Goal: Information Seeking & Learning: Learn about a topic

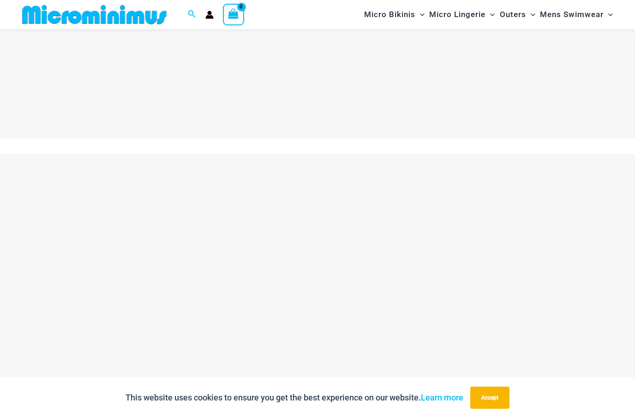
scroll to position [170, 0]
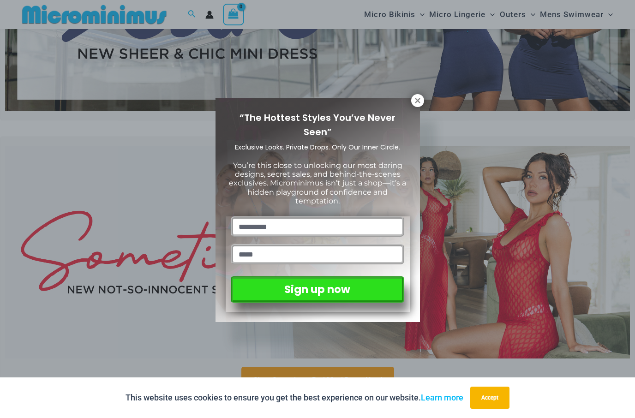
click at [417, 113] on div "“The Hottest Styles You’ve Never Seen” Exclusive Looks. Private Drops. Only Our…" at bounding box center [317, 210] width 204 height 224
click at [415, 106] on button at bounding box center [417, 100] width 13 height 13
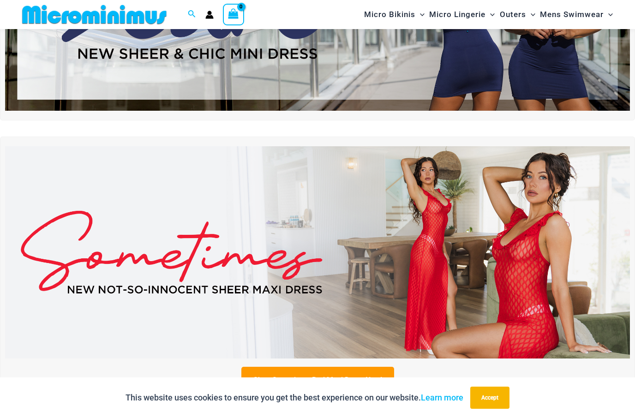
click at [542, 256] on img at bounding box center [317, 252] width 625 height 212
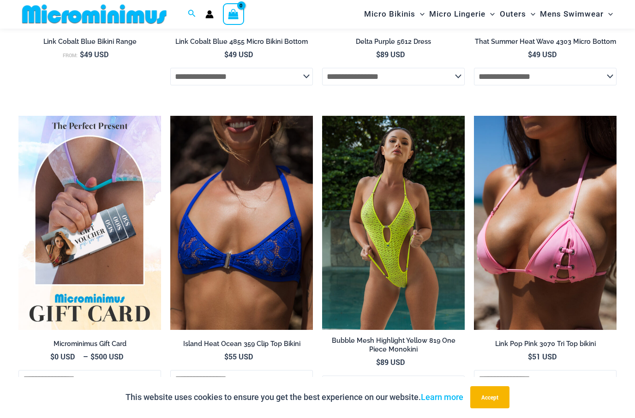
scroll to position [2118, 0]
click at [170, 116] on img at bounding box center [170, 116] width 0 height 0
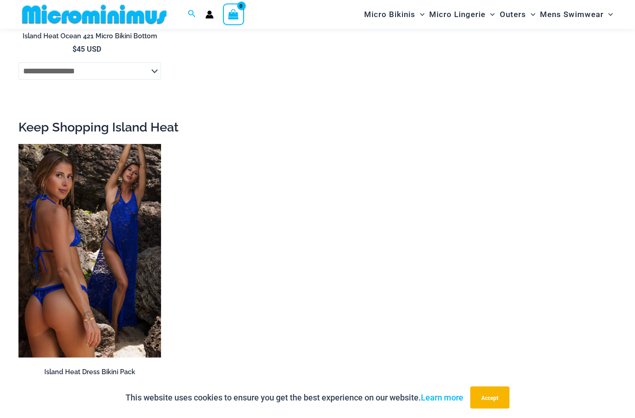
scroll to position [1062, 0]
click at [18, 143] on img at bounding box center [18, 143] width 0 height 0
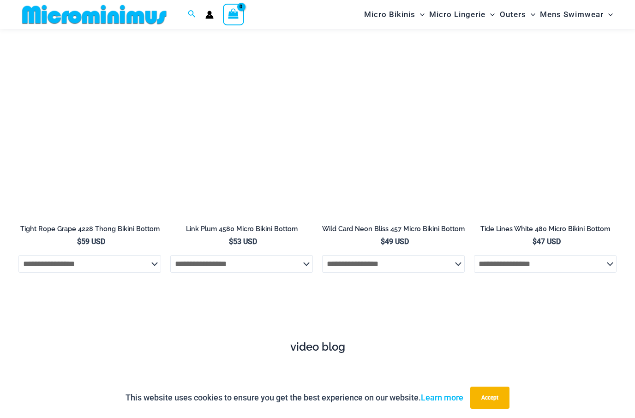
scroll to position [2842, 0]
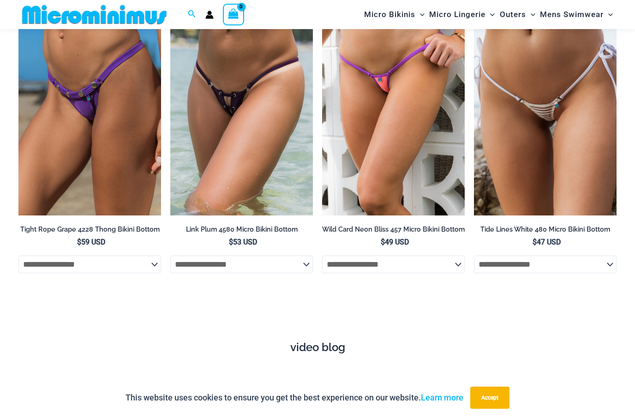
click at [321, 387] on link "More Videos" at bounding box center [317, 396] width 47 height 18
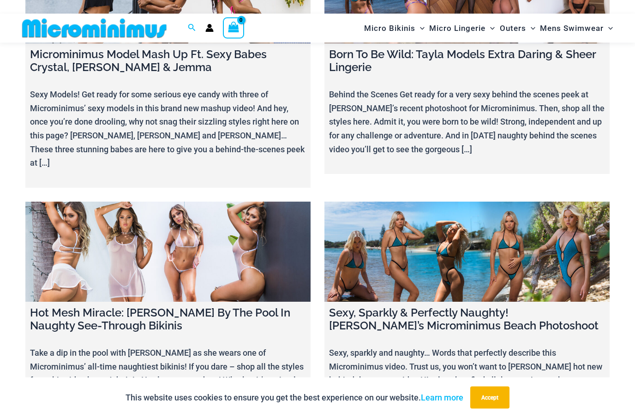
scroll to position [8710, 0]
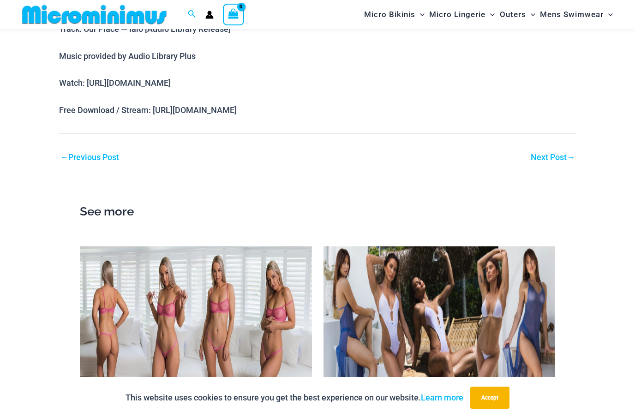
scroll to position [738, 0]
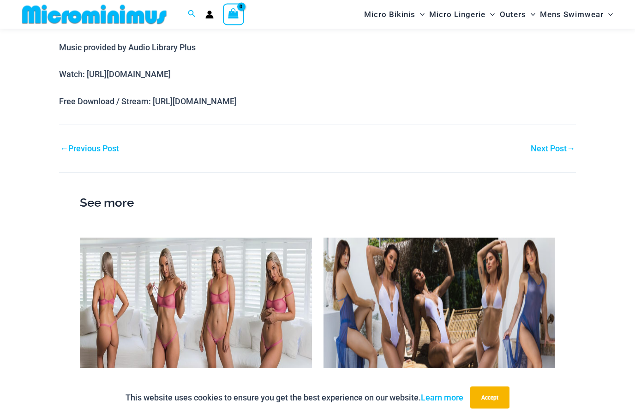
click at [547, 146] on link "Next Post →" at bounding box center [553, 149] width 44 height 8
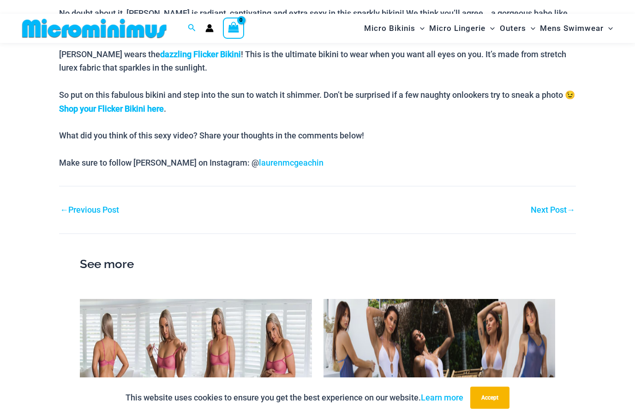
scroll to position [576, 0]
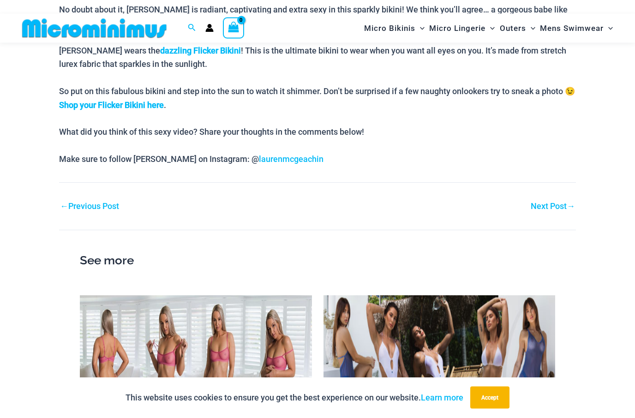
click at [553, 203] on link "Next Post →" at bounding box center [553, 207] width 44 height 8
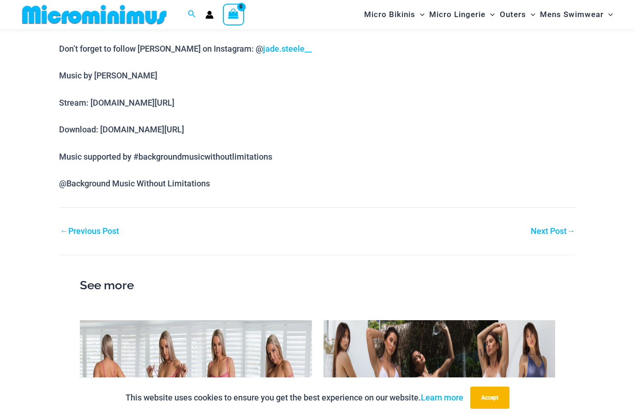
scroll to position [590, 0]
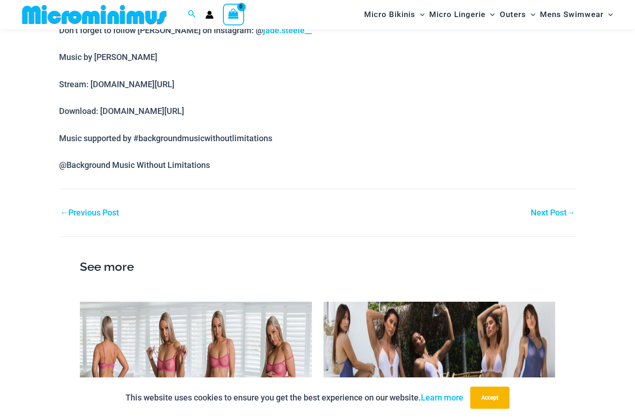
click at [546, 211] on link "Next Post →" at bounding box center [553, 213] width 44 height 8
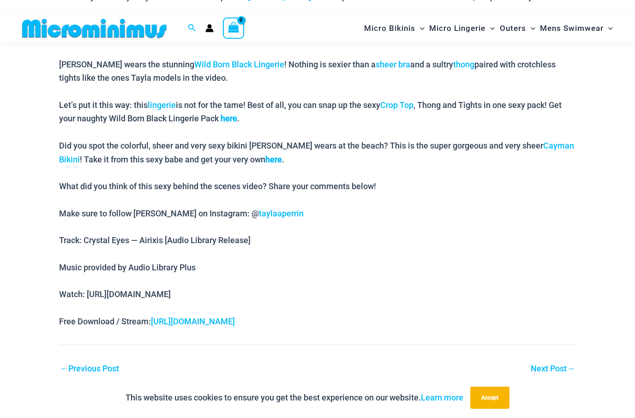
scroll to position [515, 0]
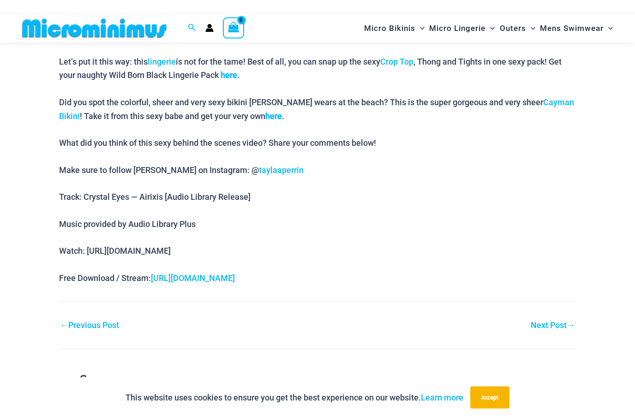
click at [550, 323] on link "Next Post →" at bounding box center [553, 326] width 44 height 8
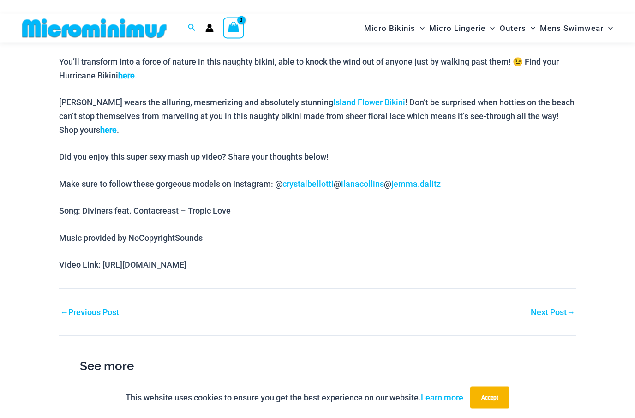
scroll to position [714, 0]
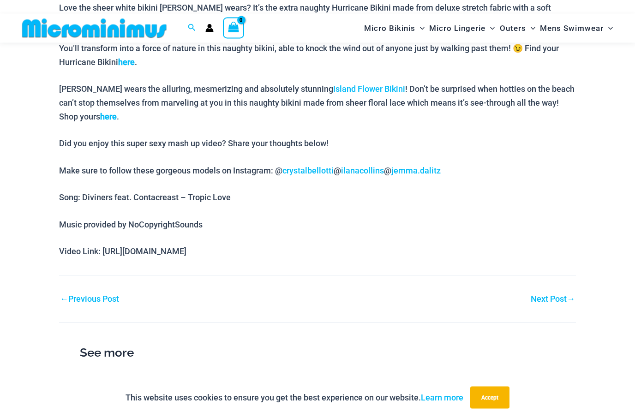
click at [545, 295] on link "Next Post →" at bounding box center [553, 299] width 44 height 8
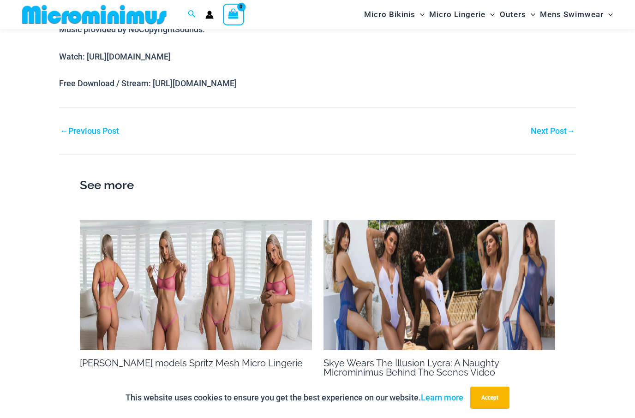
scroll to position [800, 0]
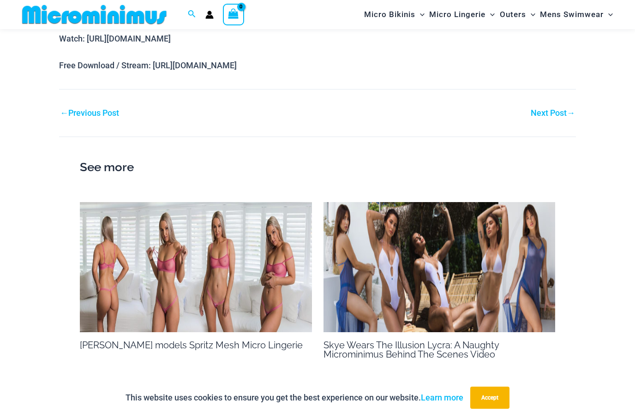
click at [550, 109] on link "Next Post →" at bounding box center [553, 113] width 44 height 8
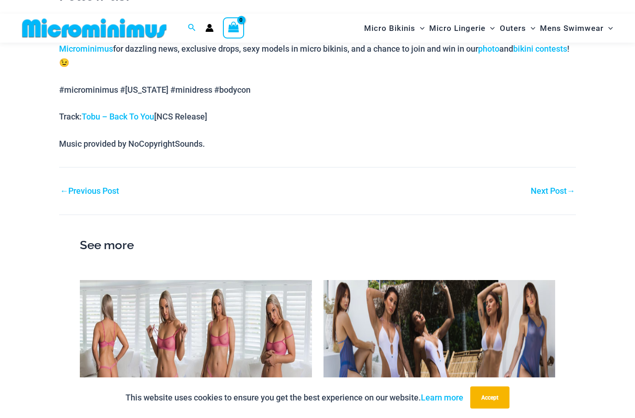
scroll to position [878, 0]
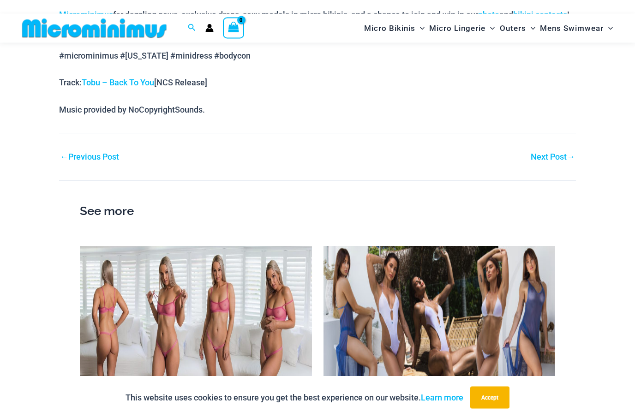
click at [541, 153] on link "Next Post →" at bounding box center [553, 157] width 44 height 8
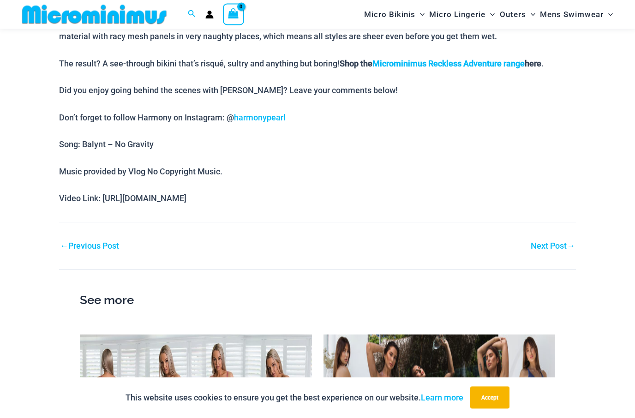
scroll to position [720, 0]
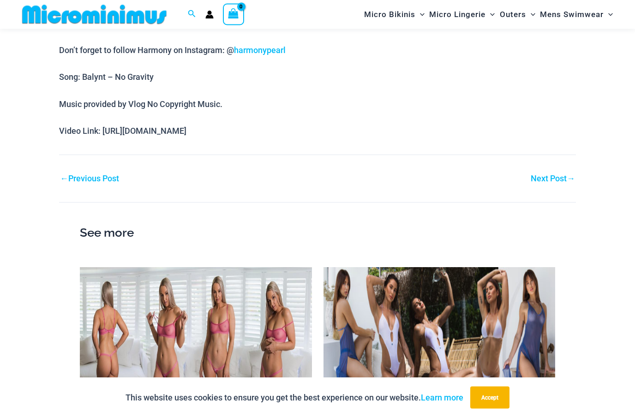
click at [557, 175] on link "Next Post →" at bounding box center [553, 179] width 44 height 8
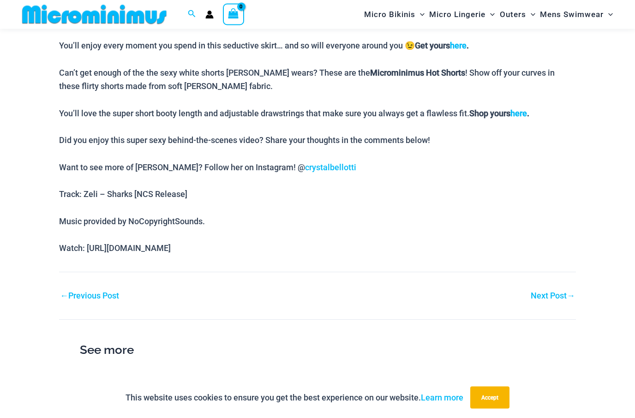
scroll to position [689, 0]
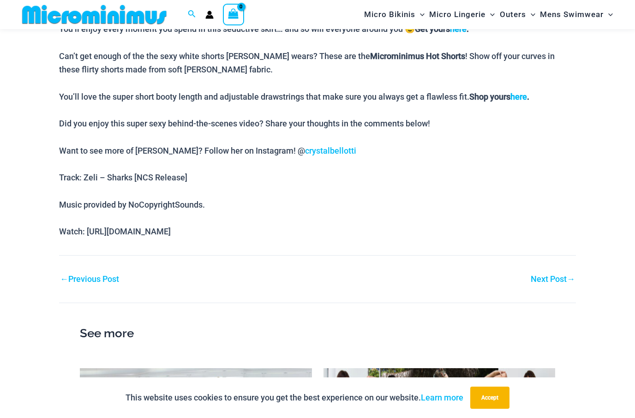
click at [547, 275] on link "Next Post →" at bounding box center [553, 279] width 44 height 8
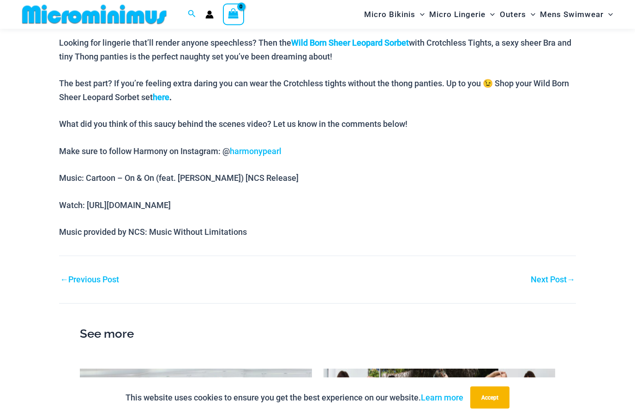
scroll to position [655, 0]
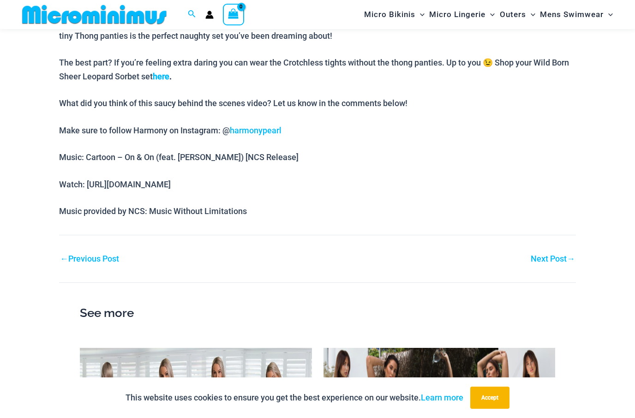
click at [554, 257] on link "Next Post →" at bounding box center [553, 259] width 44 height 8
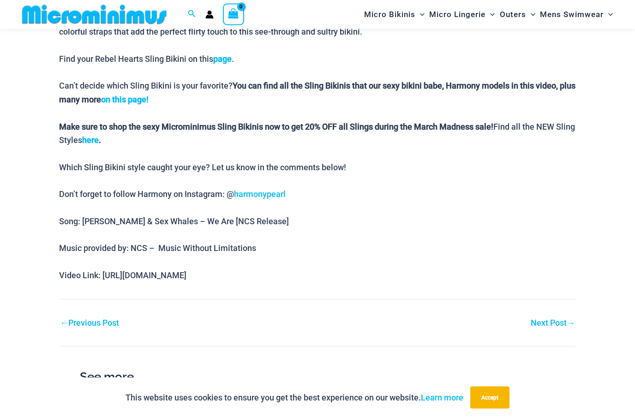
scroll to position [926, 0]
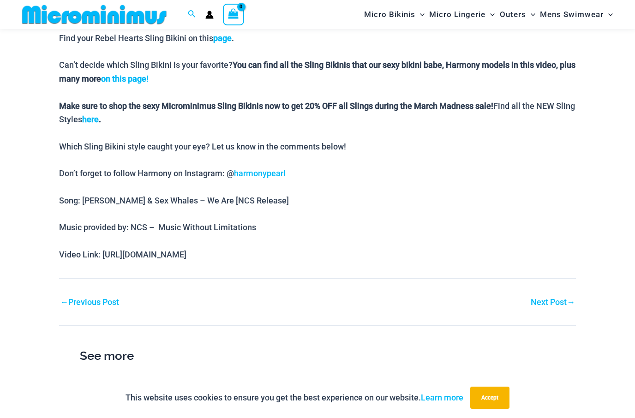
click at [552, 298] on link "Next Post →" at bounding box center [553, 302] width 44 height 8
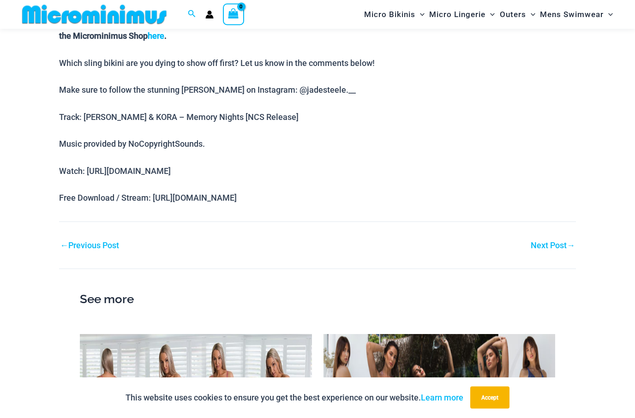
scroll to position [971, 0]
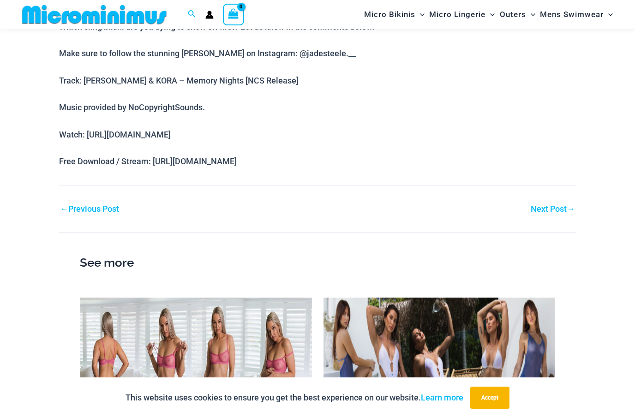
click at [551, 205] on link "Next Post →" at bounding box center [553, 209] width 44 height 8
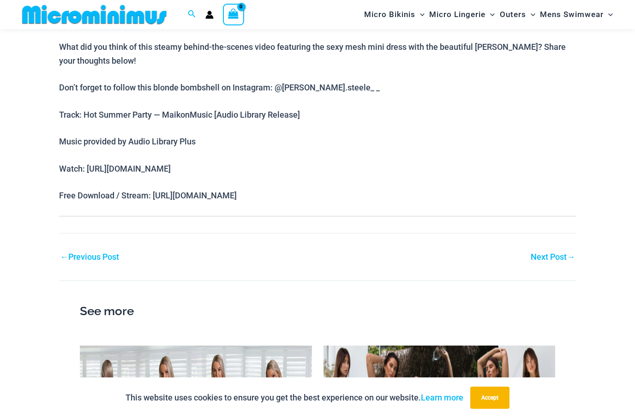
scroll to position [709, 0]
click at [554, 252] on link "Next Post →" at bounding box center [553, 256] width 44 height 8
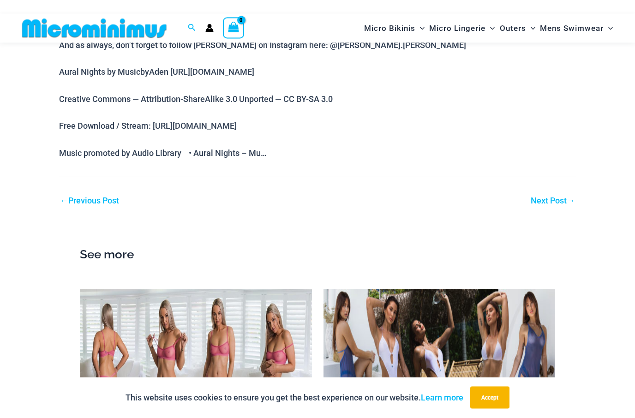
scroll to position [709, 0]
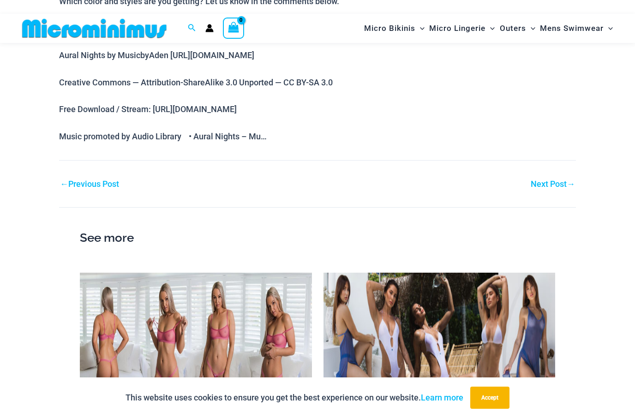
click at [553, 180] on link "Next Post →" at bounding box center [553, 184] width 44 height 8
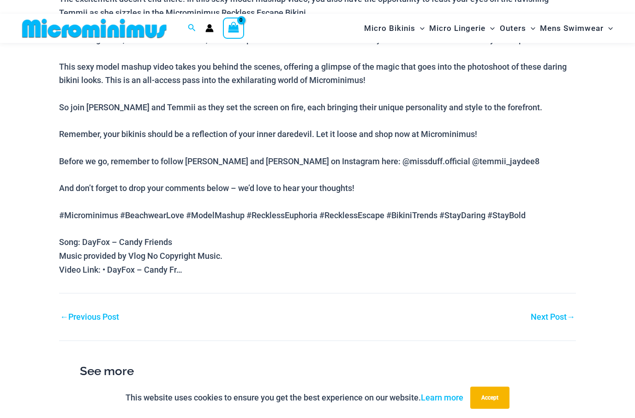
scroll to position [574, 0]
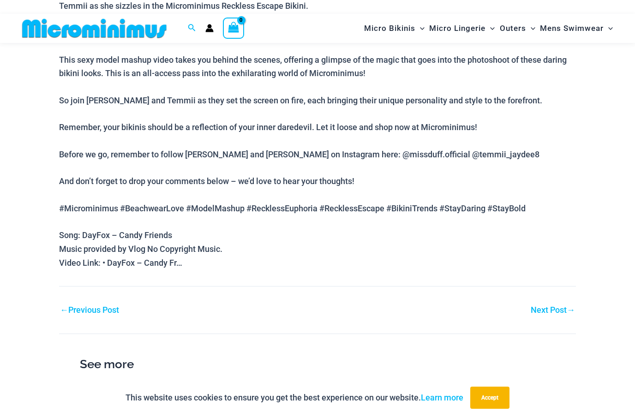
click at [552, 306] on link "Next Post →" at bounding box center [553, 310] width 44 height 8
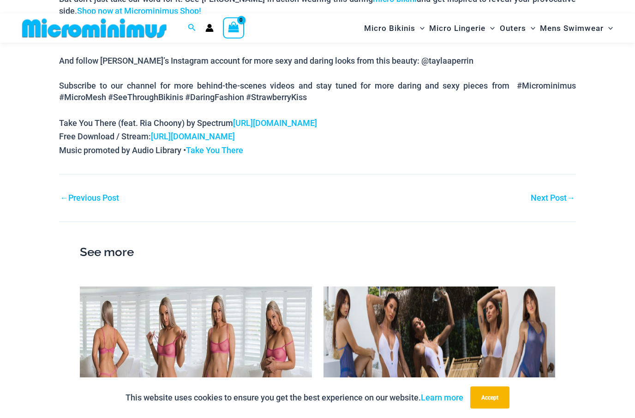
scroll to position [750, 0]
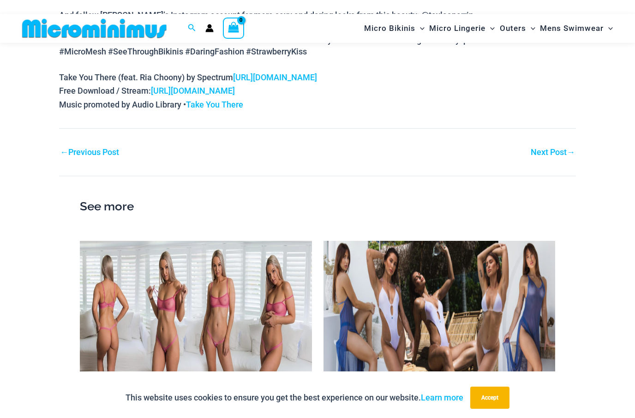
click at [552, 148] on link "Next Post →" at bounding box center [553, 152] width 44 height 8
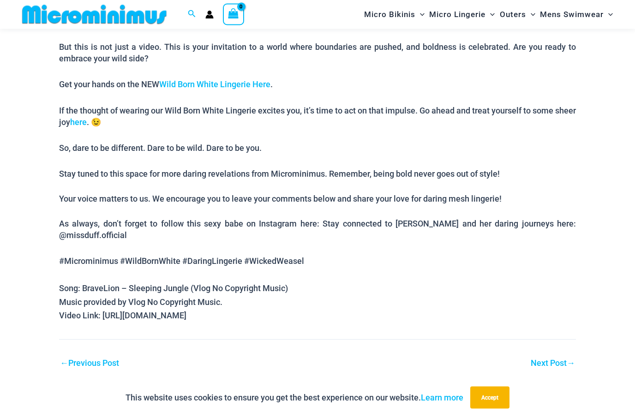
scroll to position [593, 0]
click at [555, 359] on link "Next Post →" at bounding box center [553, 363] width 44 height 8
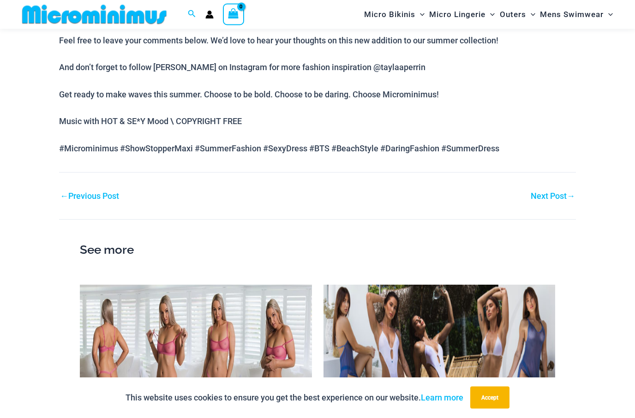
scroll to position [787, 0]
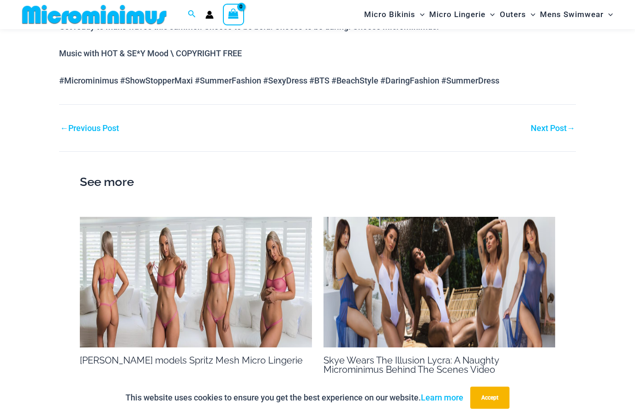
click at [552, 124] on link "Next Post →" at bounding box center [553, 128] width 44 height 8
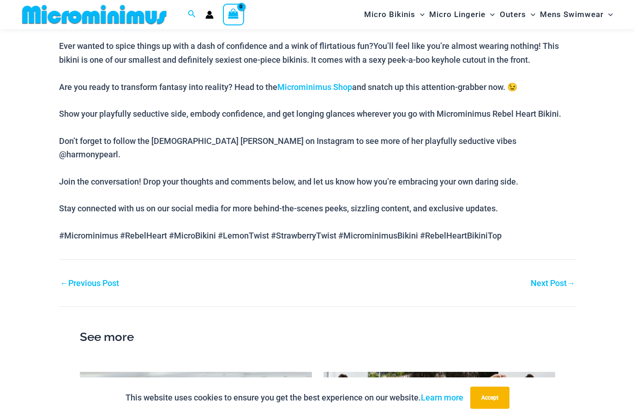
scroll to position [621, 0]
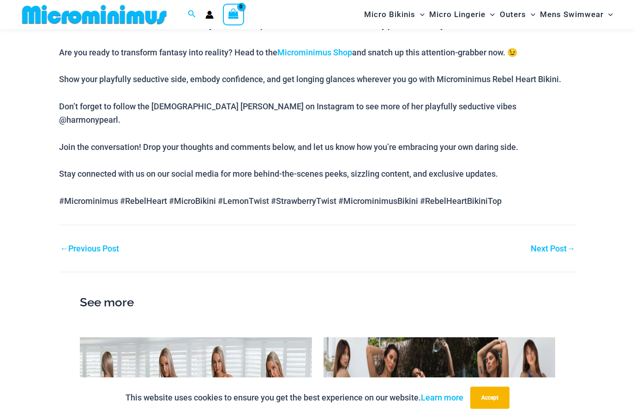
click at [548, 245] on link "Next Post →" at bounding box center [553, 249] width 44 height 8
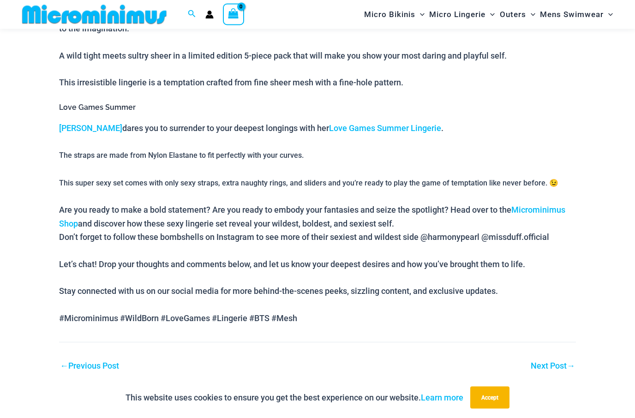
scroll to position [615, 0]
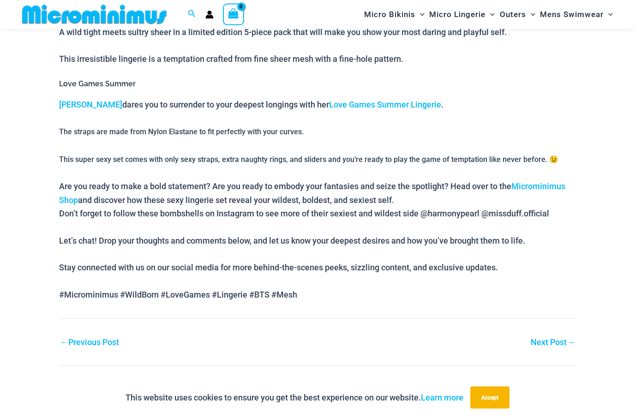
click at [555, 339] on link "Next Post →" at bounding box center [553, 343] width 44 height 8
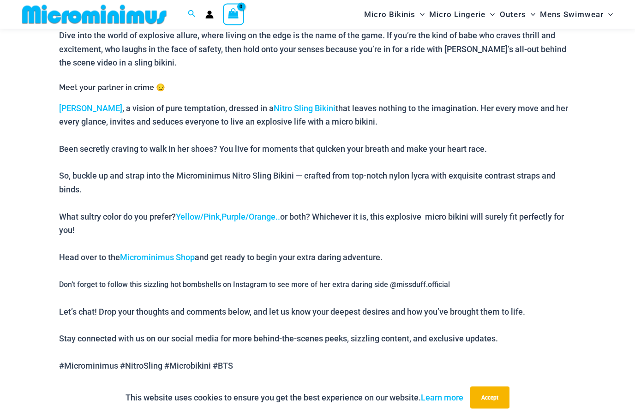
scroll to position [605, 0]
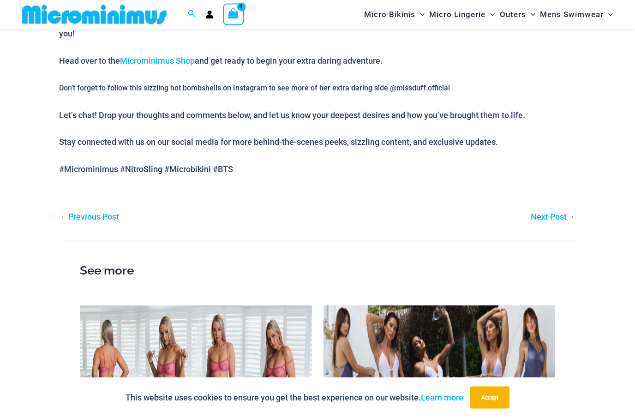
click at [549, 213] on link "Next Post →" at bounding box center [553, 217] width 44 height 8
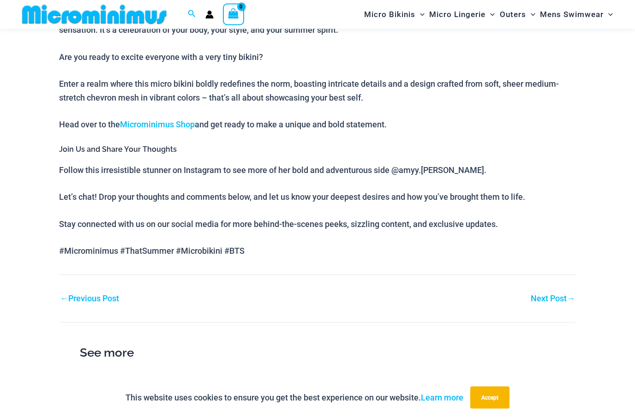
scroll to position [600, 0]
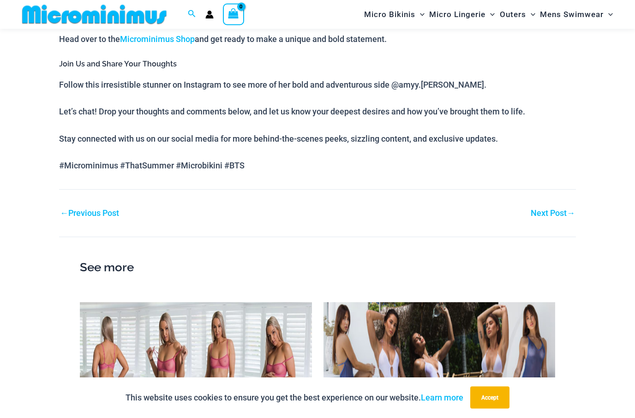
click at [552, 211] on link "Next Post →" at bounding box center [553, 213] width 44 height 8
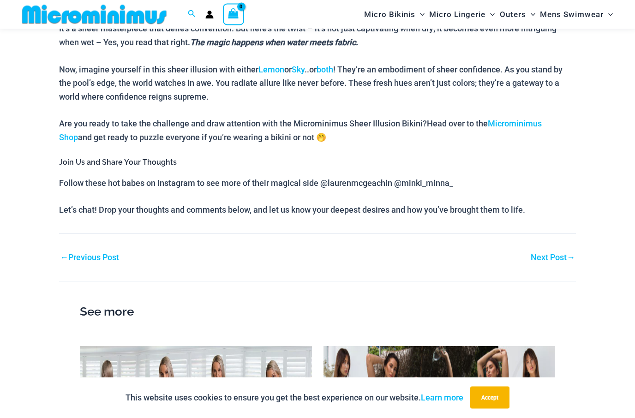
scroll to position [548, 0]
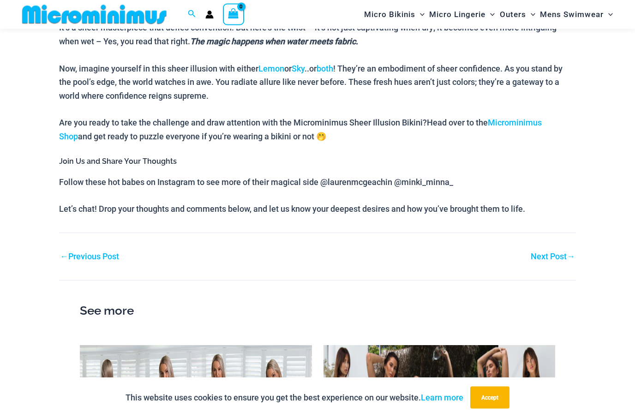
click at [550, 245] on main "Daring Duo: Lauren and Minki in a Barely There Bikini By Roselle / September 9,…" at bounding box center [317, 30] width 517 height 1003
click at [548, 253] on link "Next Post →" at bounding box center [553, 257] width 44 height 8
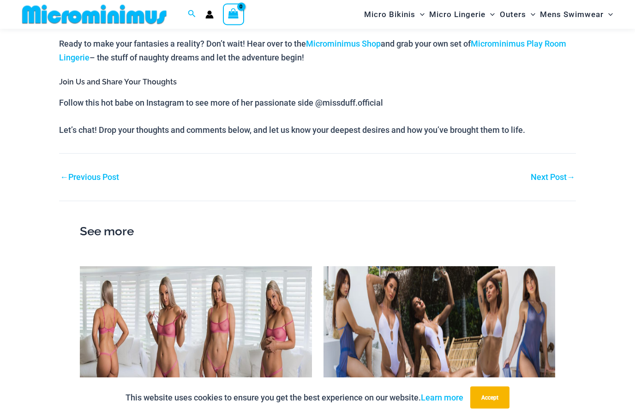
scroll to position [628, 0]
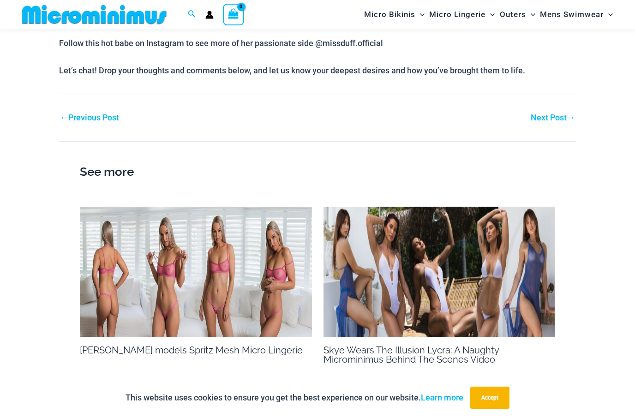
click at [549, 118] on link "Next Post →" at bounding box center [553, 117] width 44 height 8
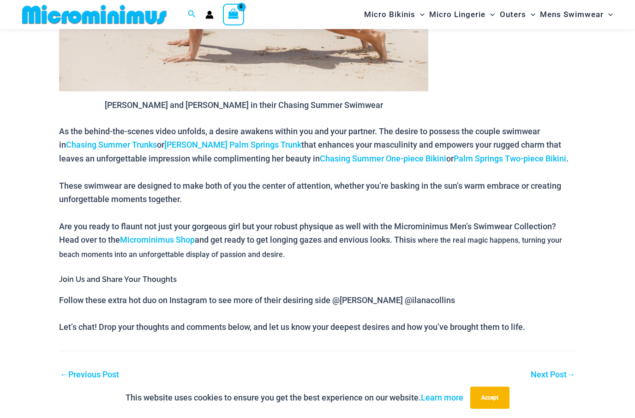
scroll to position [834, 0]
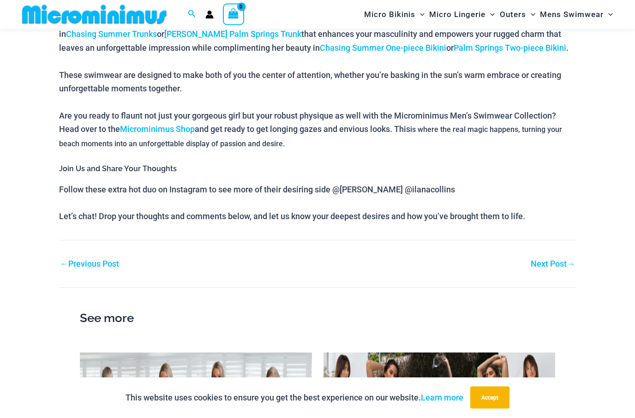
click at [551, 260] on link "Next Post →" at bounding box center [553, 264] width 44 height 8
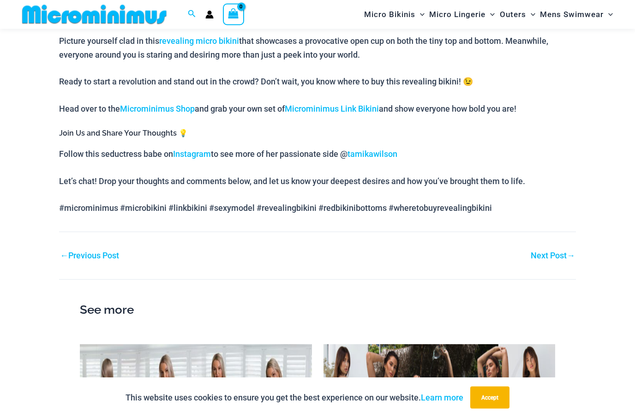
scroll to position [811, 0]
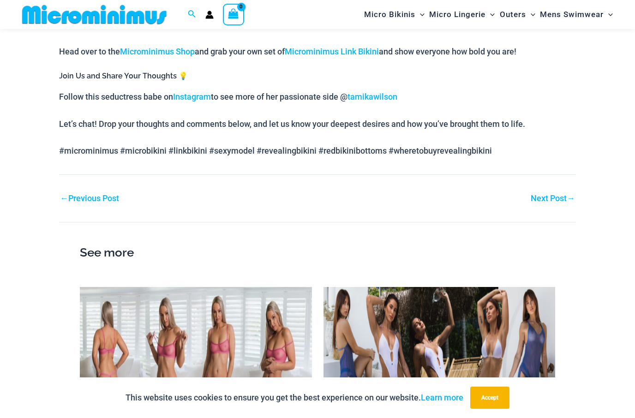
click at [547, 196] on link "Next Post →" at bounding box center [553, 198] width 44 height 8
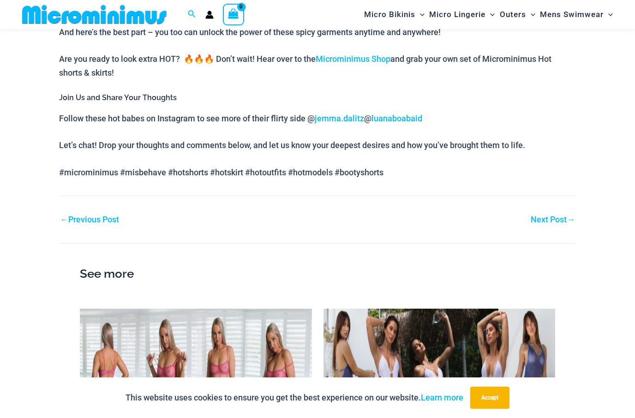
scroll to position [1246, 0]
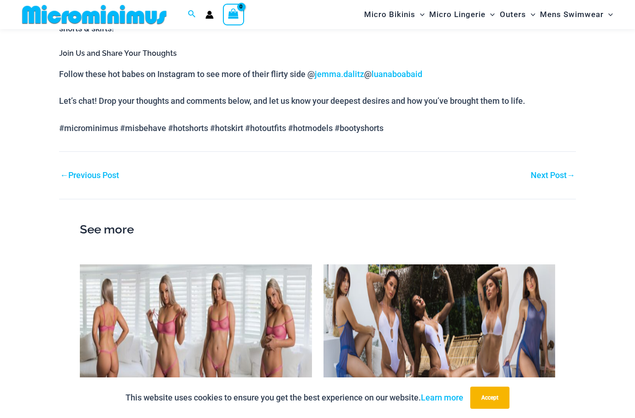
click at [558, 171] on link "Next Post →" at bounding box center [553, 175] width 44 height 8
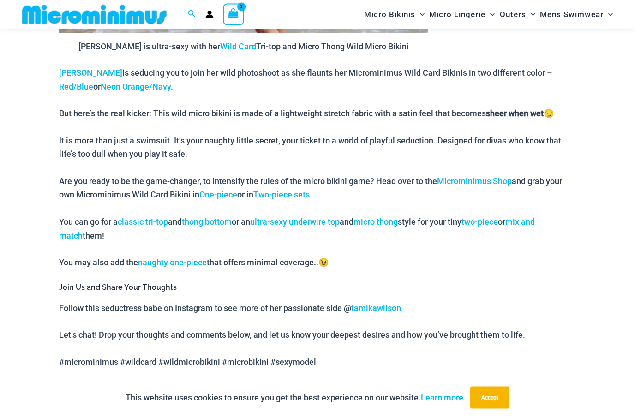
scroll to position [746, 0]
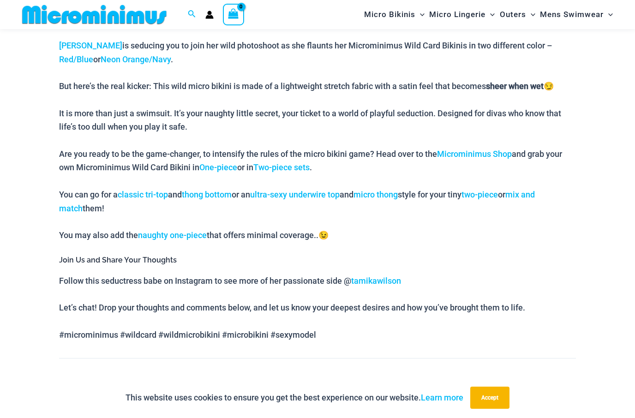
click at [554, 378] on link "Next Post →" at bounding box center [553, 382] width 44 height 8
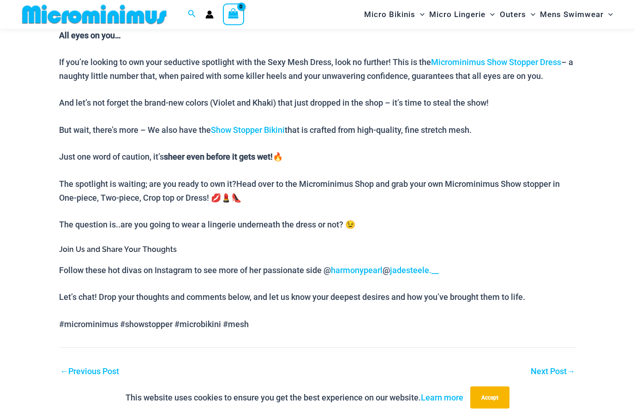
scroll to position [729, 0]
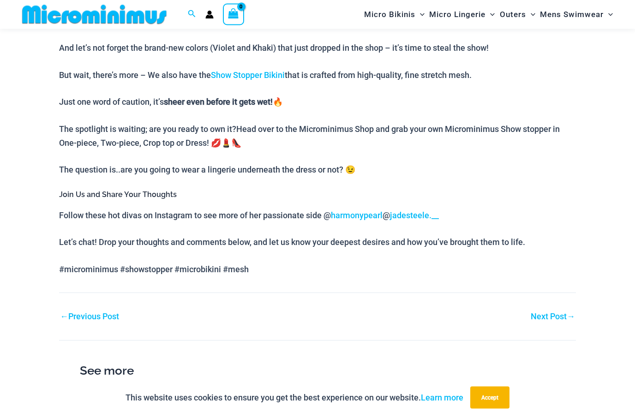
click at [555, 313] on link "Next Post →" at bounding box center [553, 317] width 44 height 8
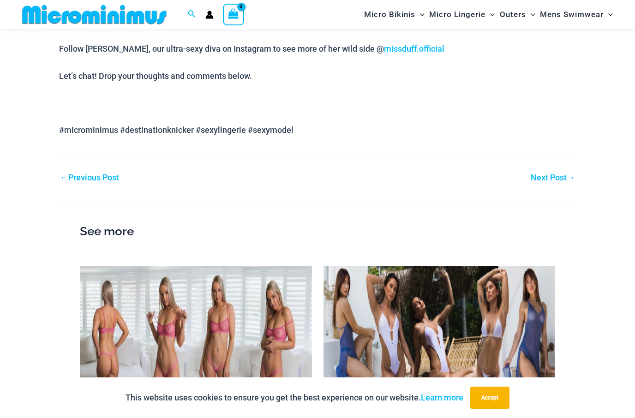
scroll to position [1949, 0]
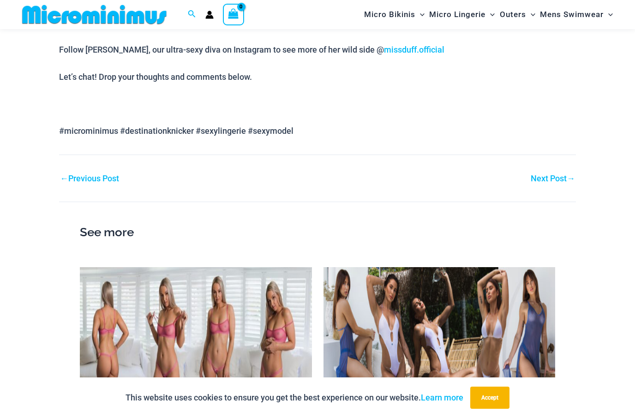
click at [556, 174] on link "Next Post →" at bounding box center [553, 178] width 44 height 8
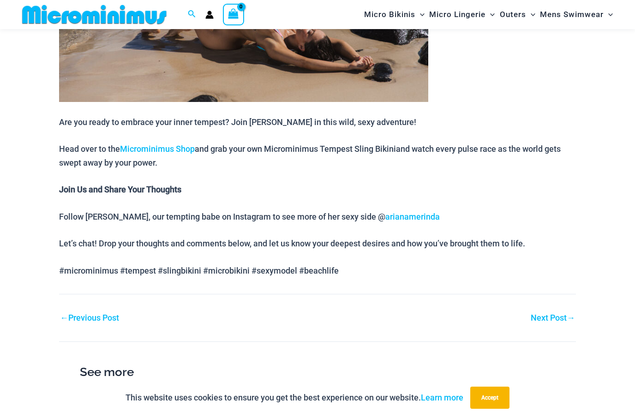
scroll to position [958, 0]
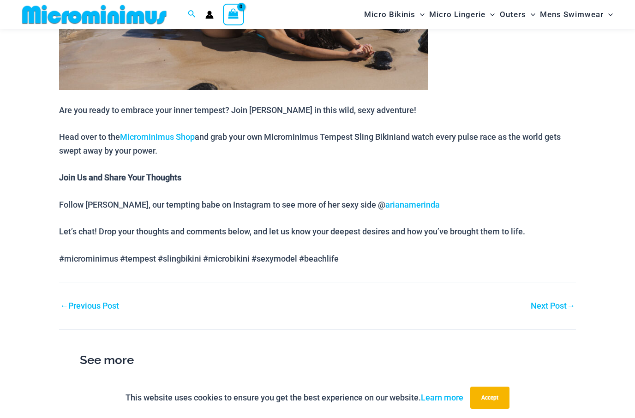
click at [552, 302] on link "Next Post →" at bounding box center [553, 306] width 44 height 8
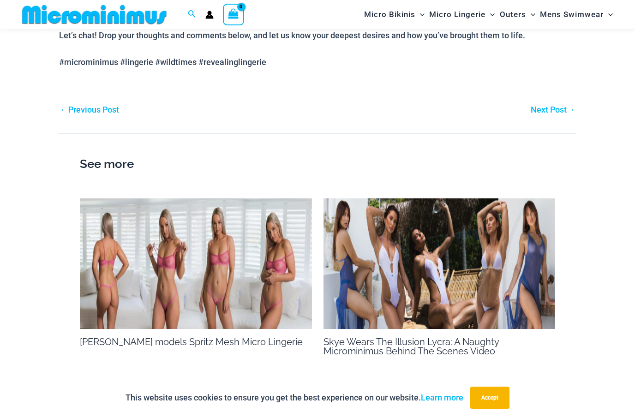
scroll to position [1100, 0]
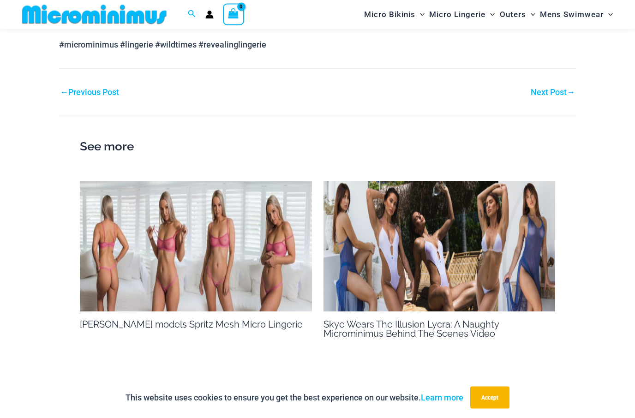
click at [548, 89] on link "Next Post →" at bounding box center [553, 93] width 44 height 8
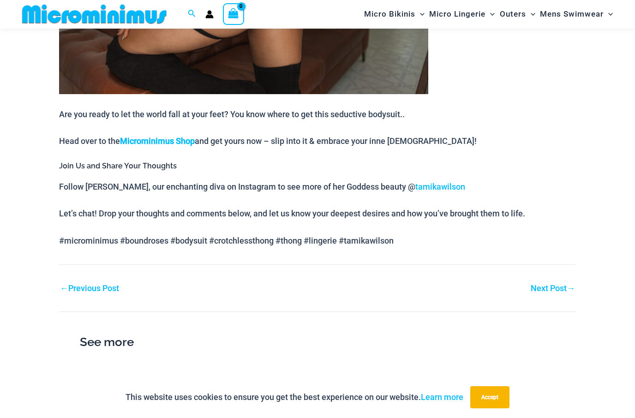
scroll to position [1683, 0]
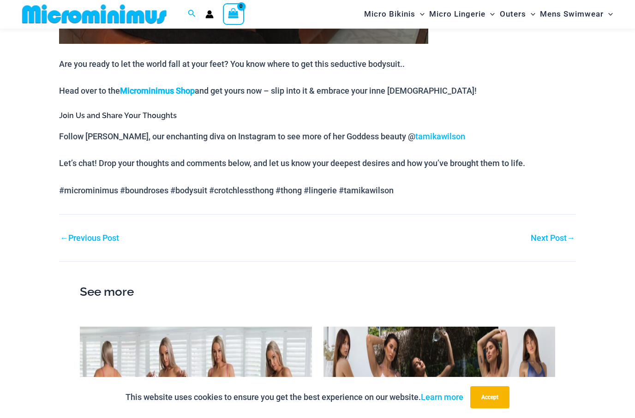
click at [546, 234] on link "Next Post →" at bounding box center [553, 238] width 44 height 8
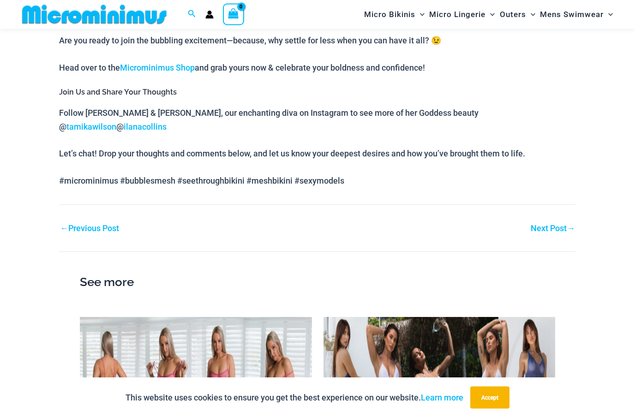
scroll to position [1176, 0]
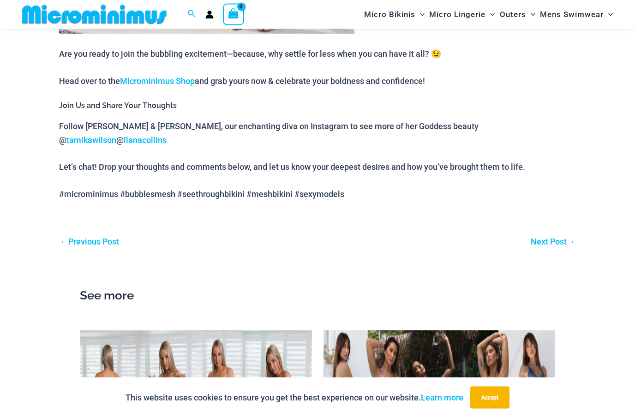
click at [553, 238] on link "Next Post →" at bounding box center [553, 242] width 44 height 8
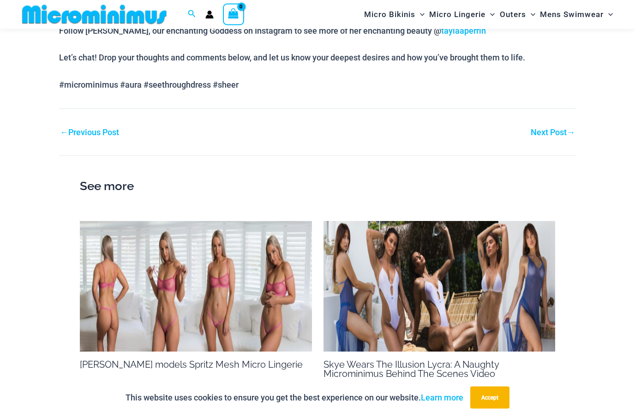
scroll to position [1193, 0]
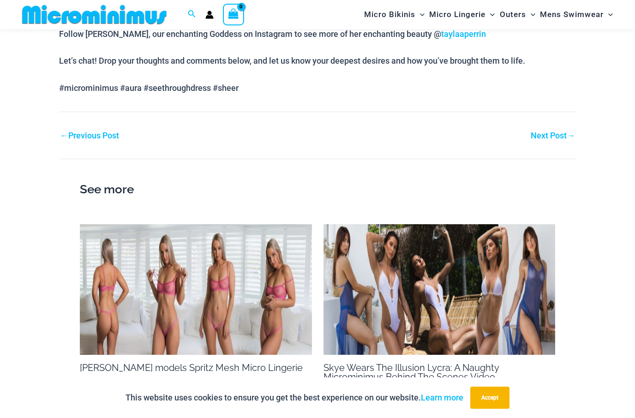
click at [555, 131] on link "Next Post →" at bounding box center [553, 135] width 44 height 8
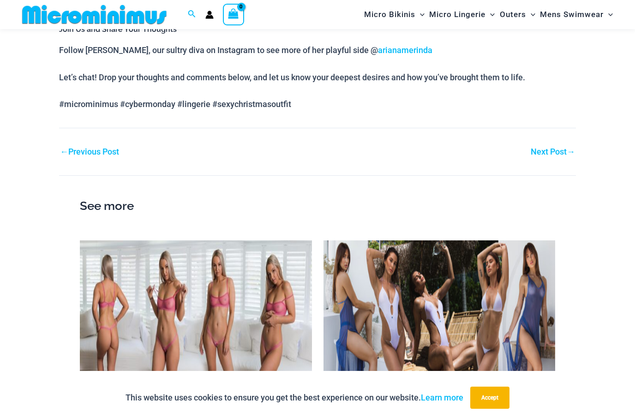
scroll to position [1521, 0]
click at [545, 149] on link "Next Post →" at bounding box center [553, 152] width 44 height 8
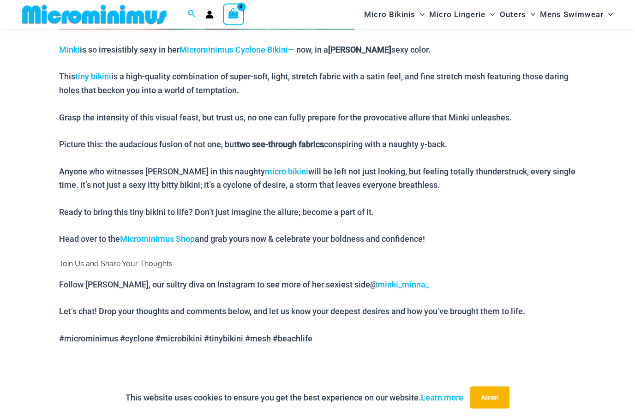
scroll to position [840, 0]
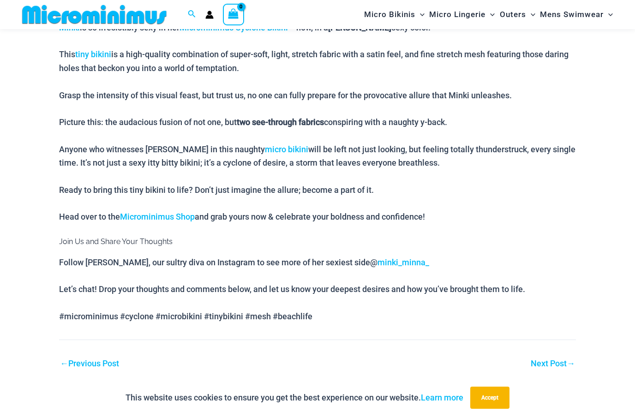
click at [550, 359] on link "Next Post →" at bounding box center [553, 363] width 44 height 8
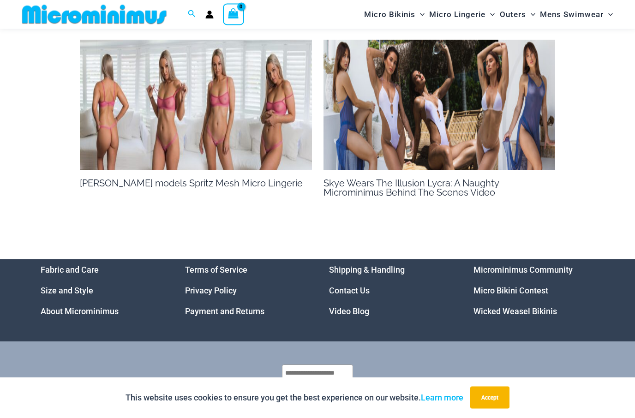
scroll to position [649, 0]
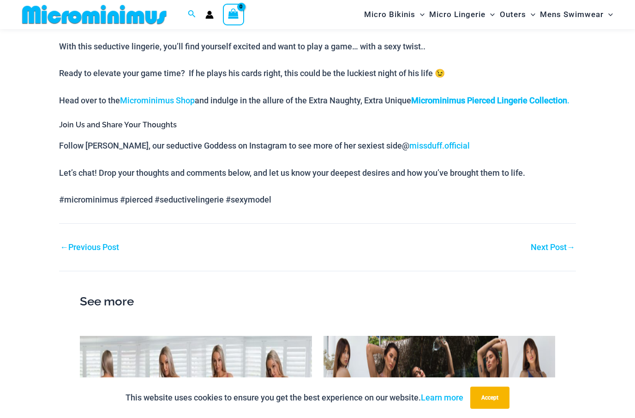
click at [559, 251] on link "Next Post →" at bounding box center [553, 247] width 44 height 8
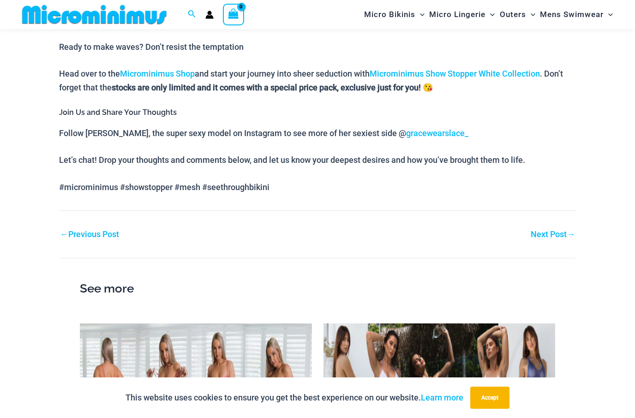
scroll to position [738, 0]
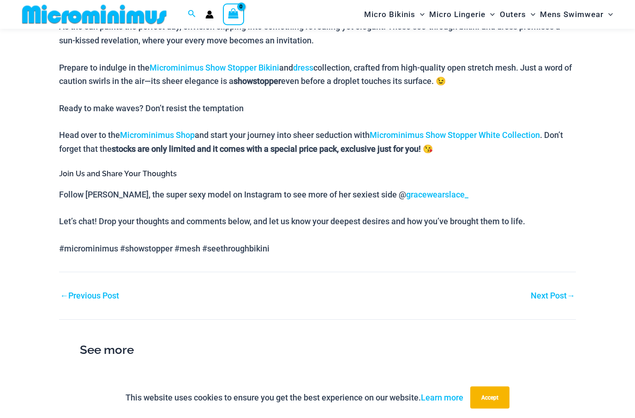
click at [559, 292] on link "Next Post →" at bounding box center [553, 296] width 44 height 8
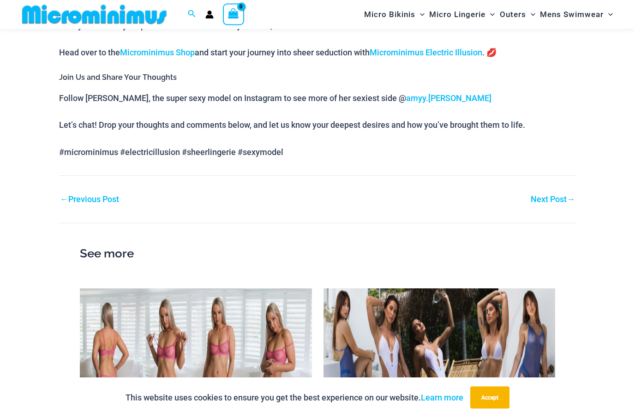
scroll to position [1107, 0]
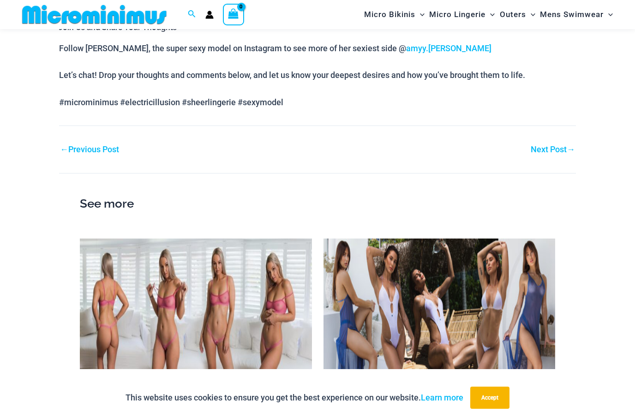
click at [555, 154] on link "Next Post →" at bounding box center [553, 149] width 44 height 8
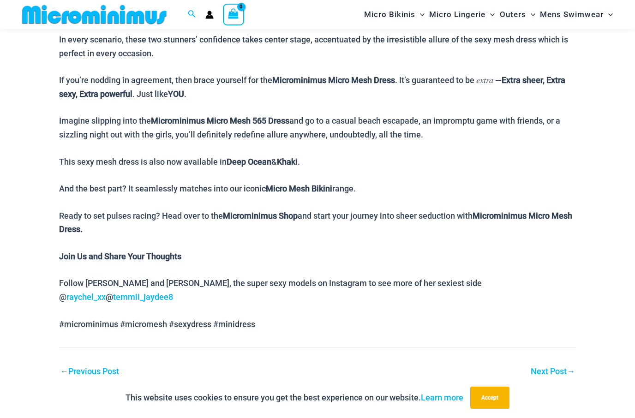
scroll to position [707, 0]
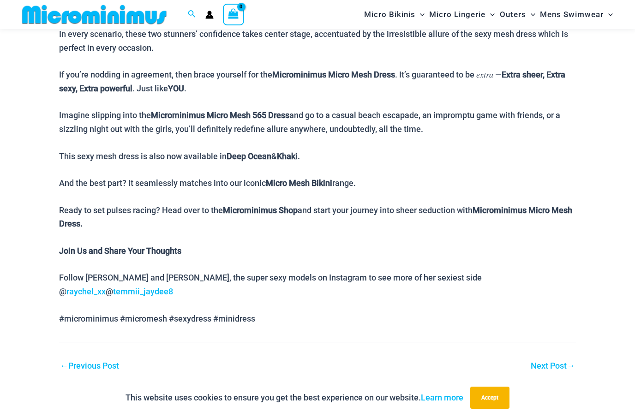
click at [556, 362] on link "Next Post →" at bounding box center [553, 366] width 44 height 8
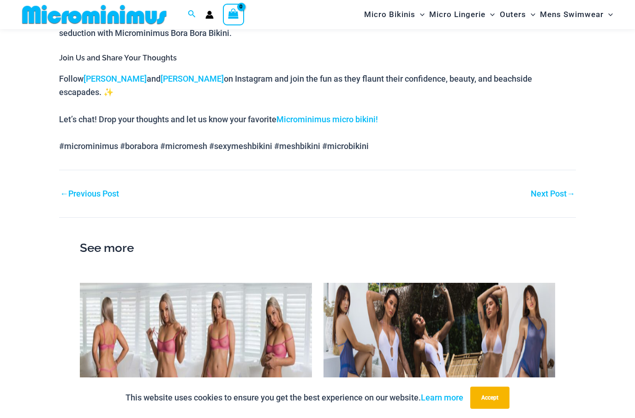
scroll to position [894, 0]
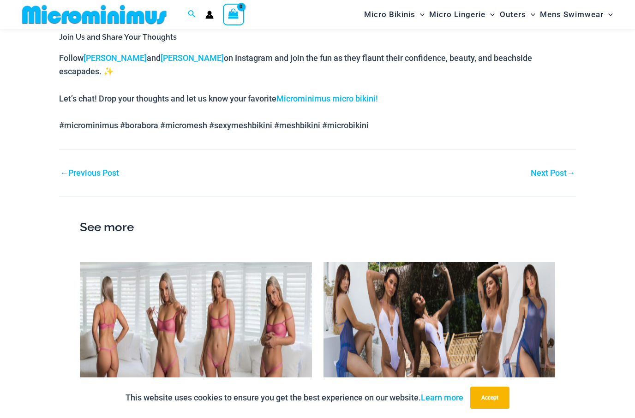
click link "Next Post →"
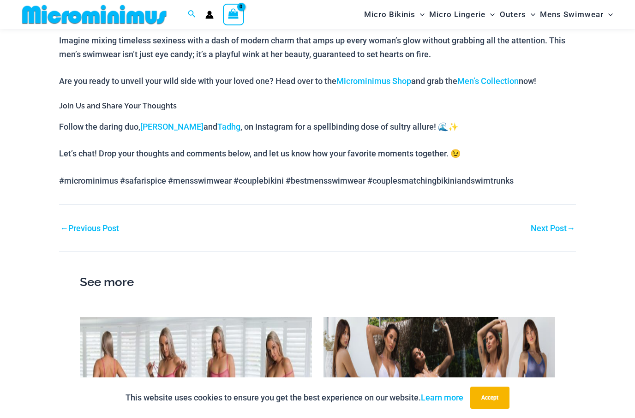
scroll to position [944, 0]
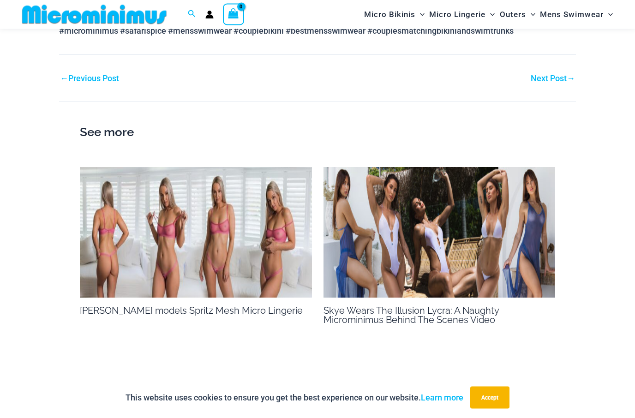
click at [551, 75] on link "Next Post →" at bounding box center [553, 79] width 44 height 8
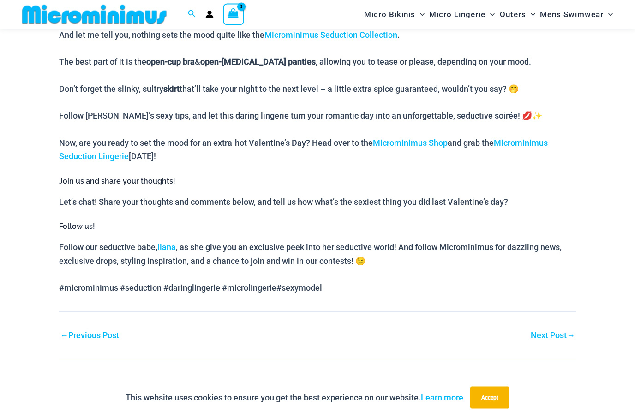
scroll to position [807, 0]
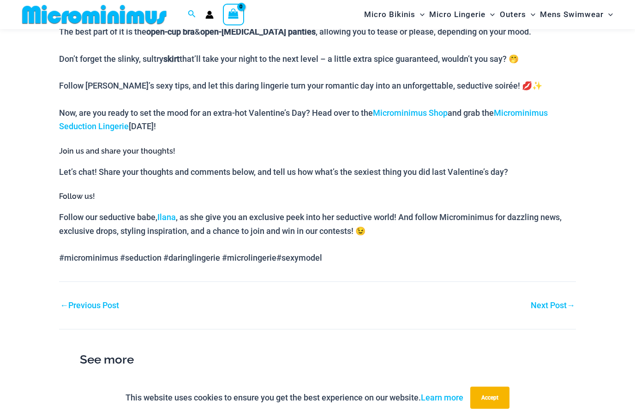
click at [550, 301] on link "Next Post →" at bounding box center [553, 305] width 44 height 8
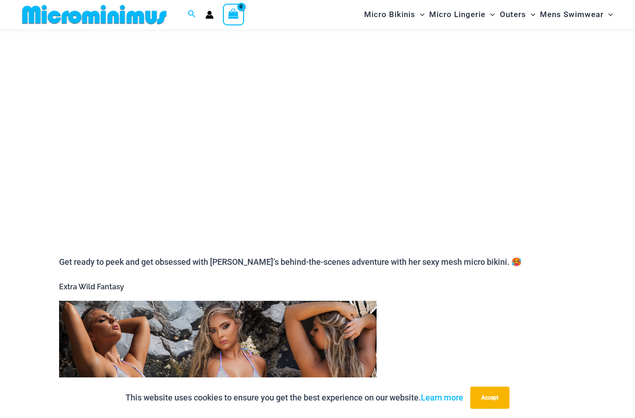
scroll to position [665, 0]
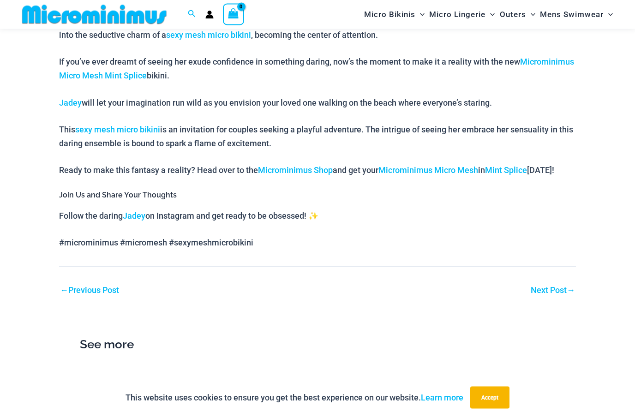
click at [547, 289] on link "Next Post →" at bounding box center [553, 290] width 44 height 8
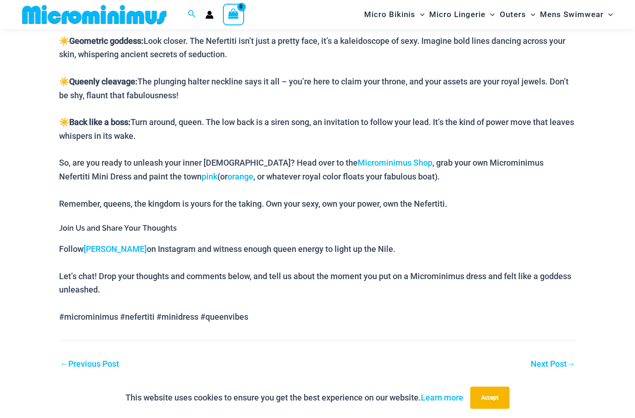
scroll to position [812, 0]
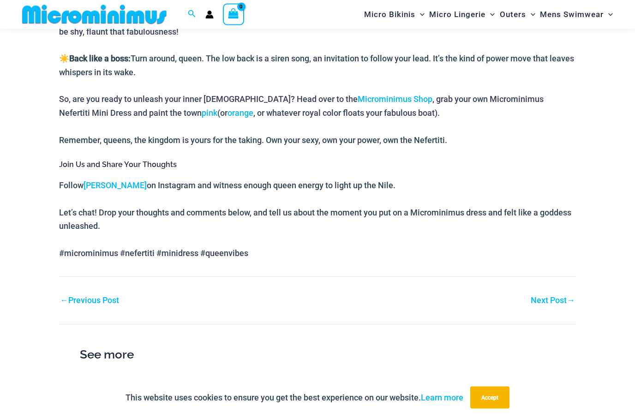
click at [554, 297] on link "Next Post →" at bounding box center [553, 301] width 44 height 8
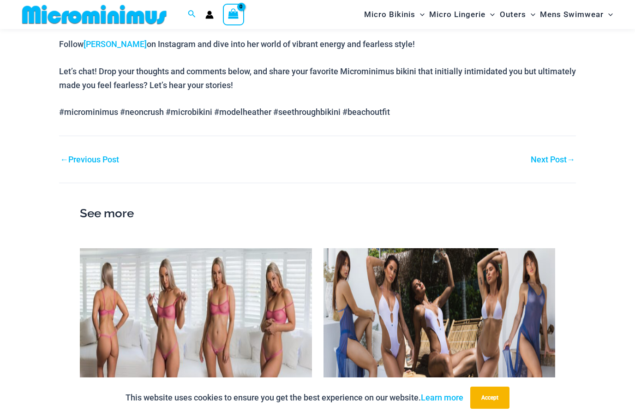
scroll to position [837, 0]
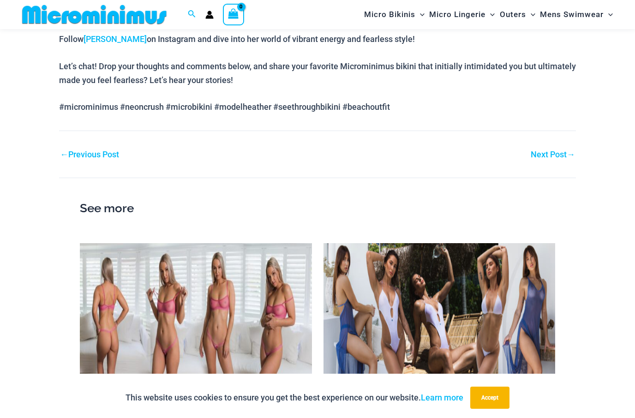
click at [547, 152] on link "Next Post →" at bounding box center [553, 154] width 44 height 8
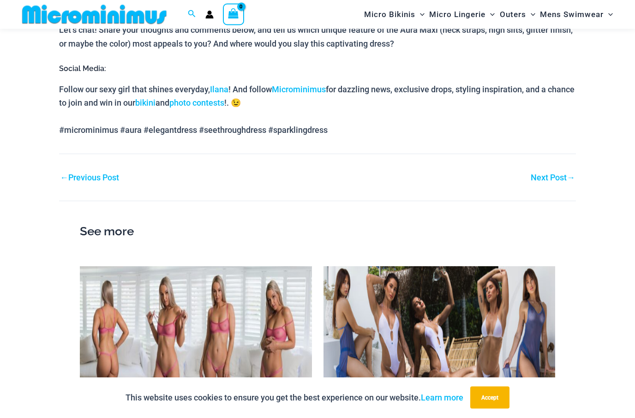
scroll to position [1022, 0]
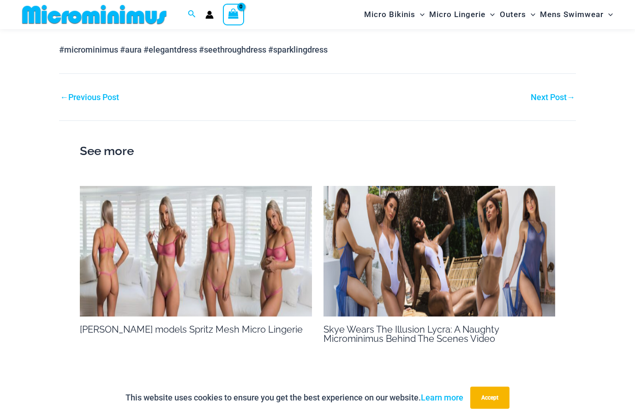
click at [547, 93] on link "Next Post →" at bounding box center [553, 97] width 44 height 8
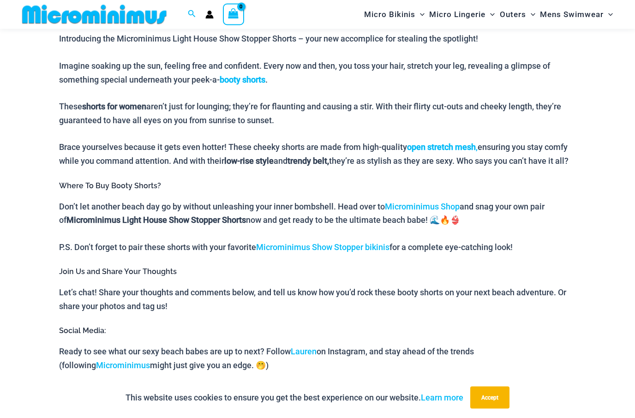
scroll to position [781, 0]
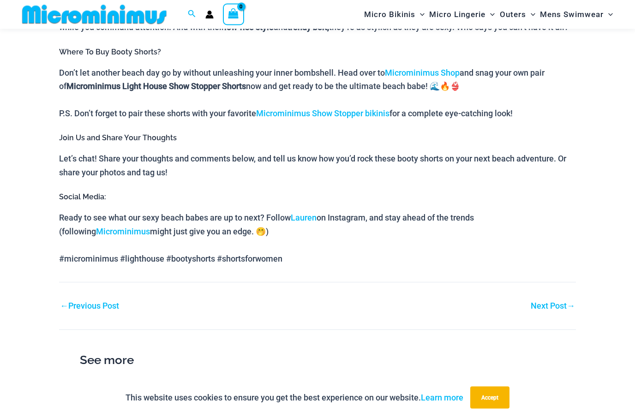
click at [551, 302] on link "Next Post →" at bounding box center [553, 306] width 44 height 8
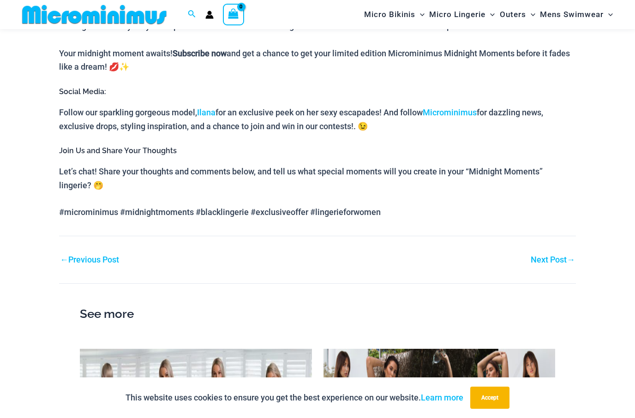
scroll to position [1156, 0]
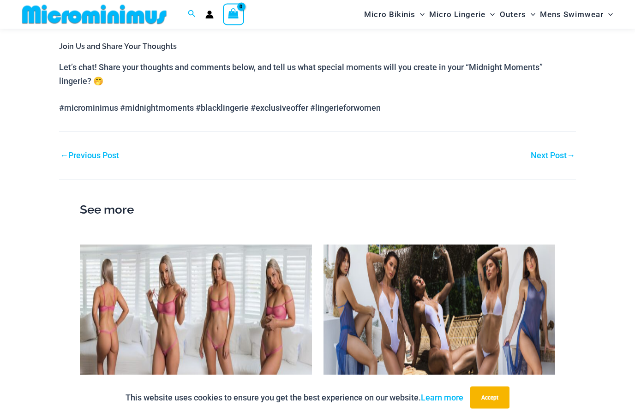
click at [543, 160] on link "Next Post →" at bounding box center [553, 156] width 44 height 8
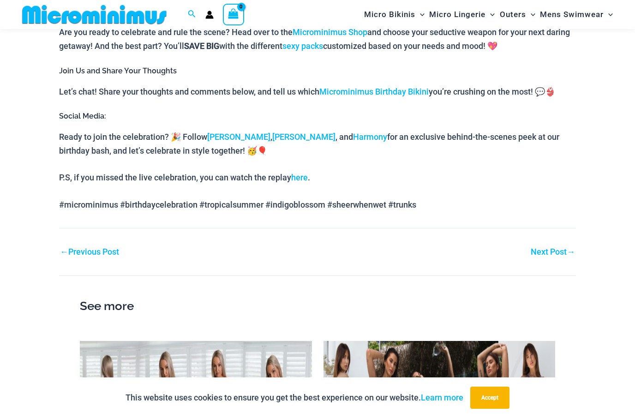
scroll to position [898, 0]
click at [552, 248] on link "Next Post →" at bounding box center [553, 252] width 44 height 8
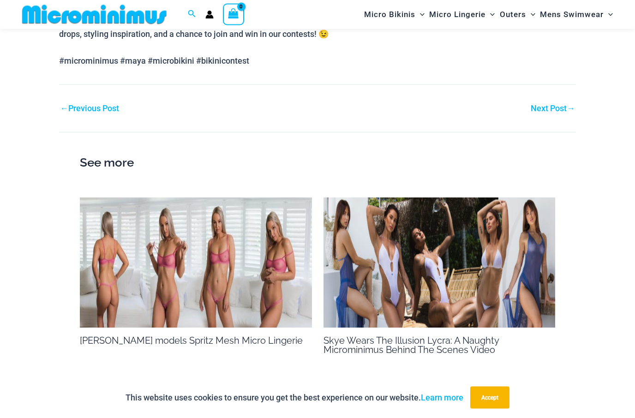
scroll to position [1014, 0]
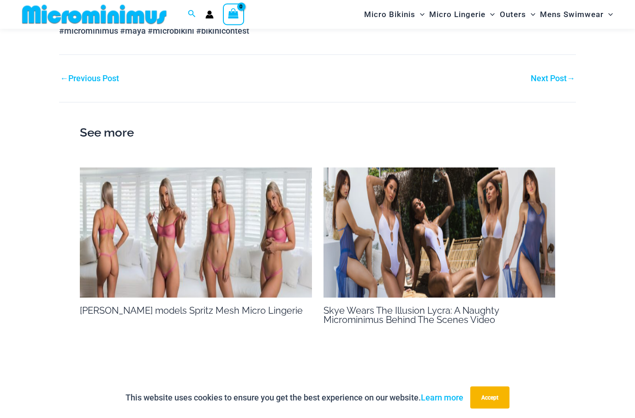
click at [547, 83] on link "Next Post →" at bounding box center [553, 79] width 44 height 8
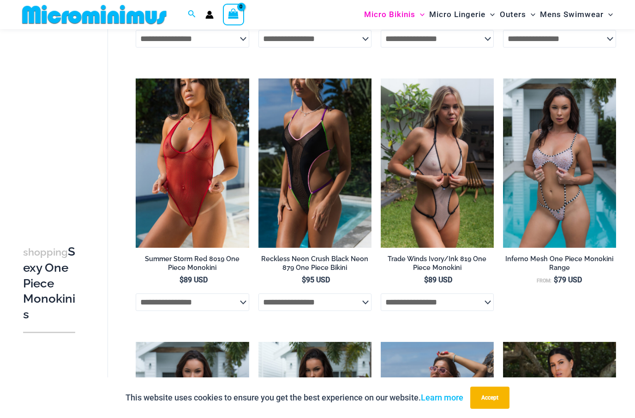
scroll to position [186, 0]
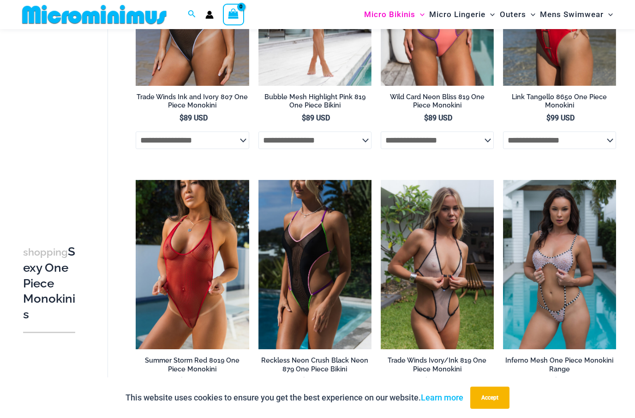
click at [381, 180] on img at bounding box center [381, 180] width 0 height 0
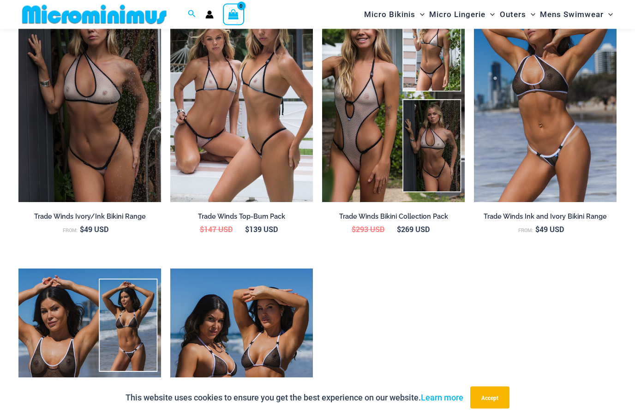
scroll to position [931, 0]
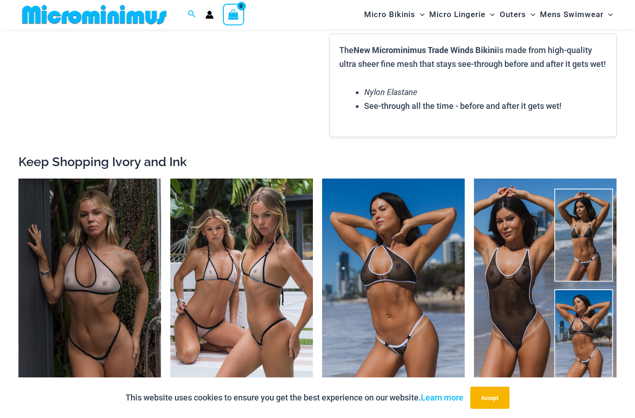
scroll to position [1784, 0]
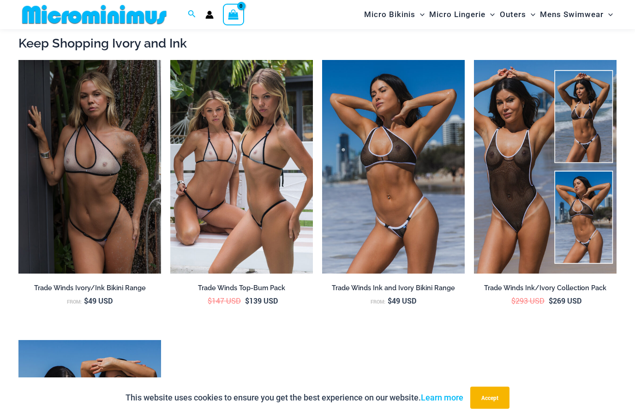
click at [474, 60] on img at bounding box center [474, 60] width 0 height 0
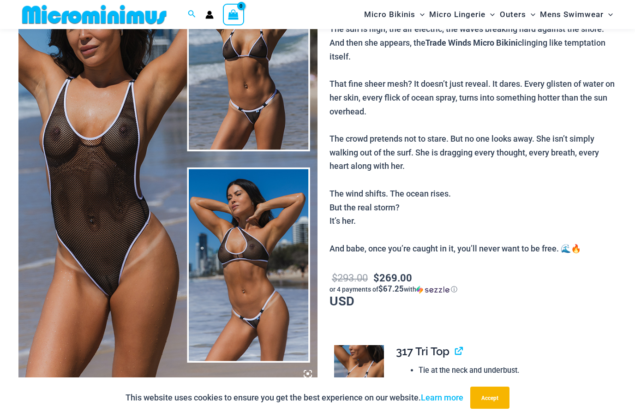
scroll to position [287, 0]
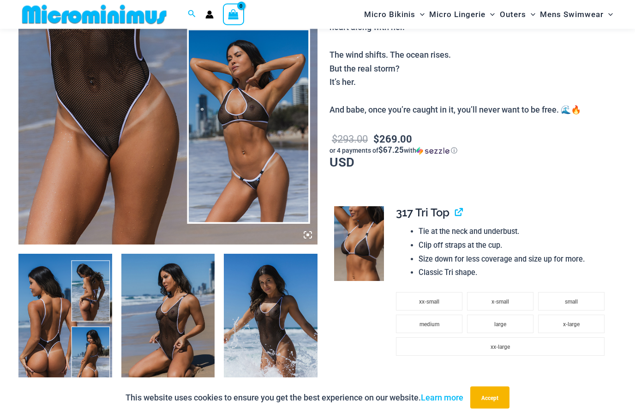
click at [309, 238] on icon at bounding box center [308, 235] width 8 height 8
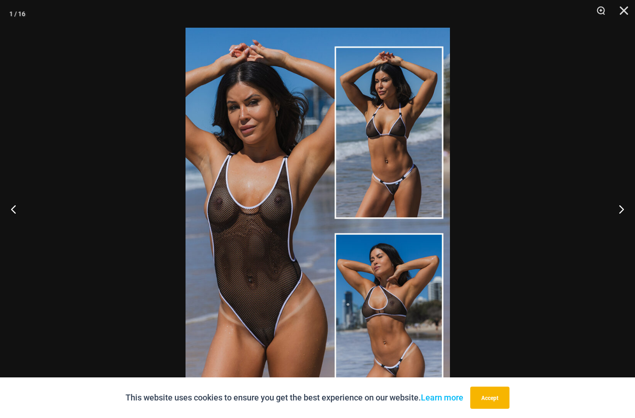
click at [631, 13] on button "Close" at bounding box center [620, 14] width 23 height 28
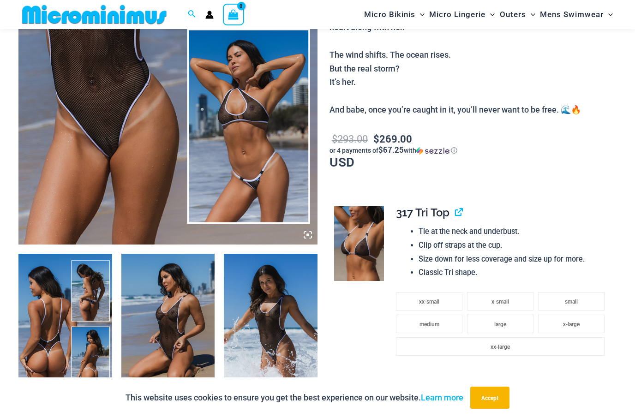
click at [634, 16] on div "Search for: Search Search No products in the cart. No products in the cart. Con…" at bounding box center [317, 14] width 635 height 29
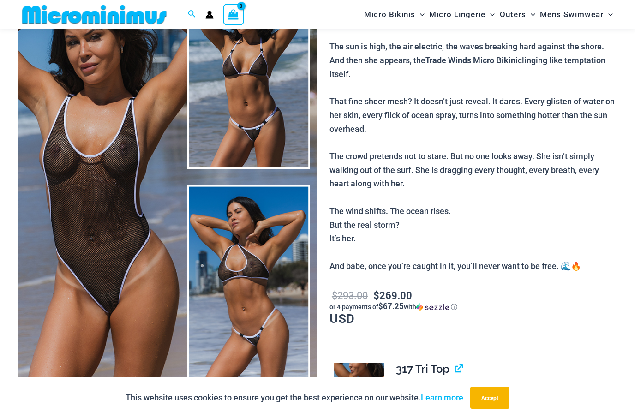
scroll to position [0, 0]
